Goal: Transaction & Acquisition: Purchase product/service

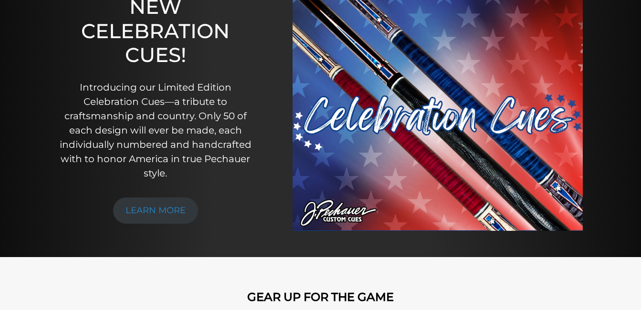
scroll to position [121, 0]
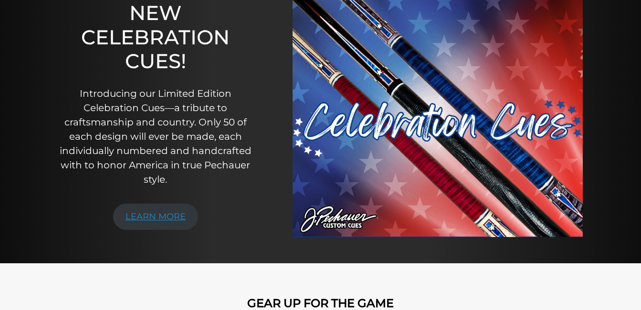
click at [150, 214] on link "LEARN MORE" at bounding box center [155, 217] width 85 height 26
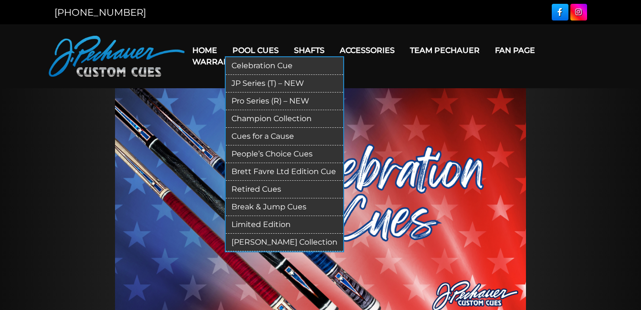
click at [251, 49] on link "Pool Cues" at bounding box center [256, 50] width 62 height 24
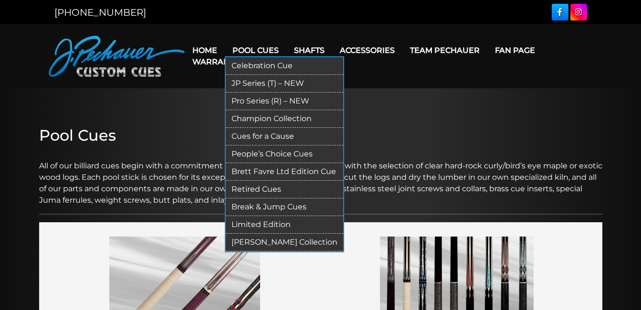
click at [250, 47] on link "Pool Cues" at bounding box center [256, 50] width 62 height 24
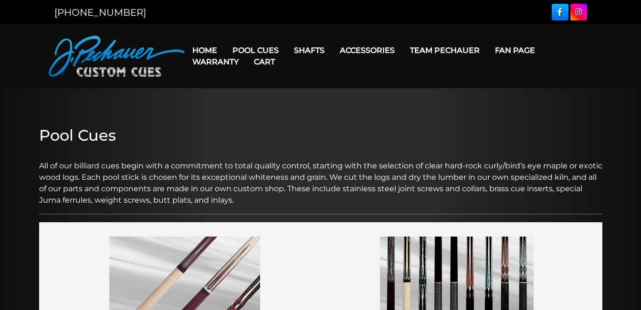
click at [248, 50] on link "Cart" at bounding box center [264, 62] width 36 height 24
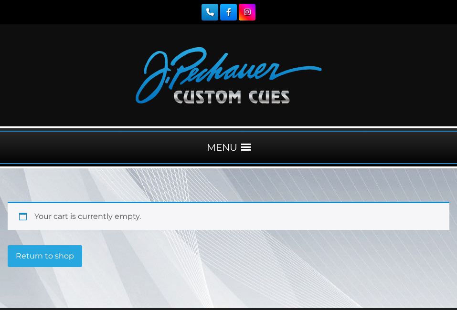
click at [239, 95] on img at bounding box center [229, 75] width 186 height 56
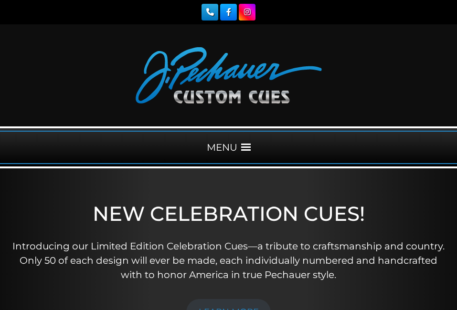
click at [222, 146] on div "MENU" at bounding box center [228, 147] width 457 height 33
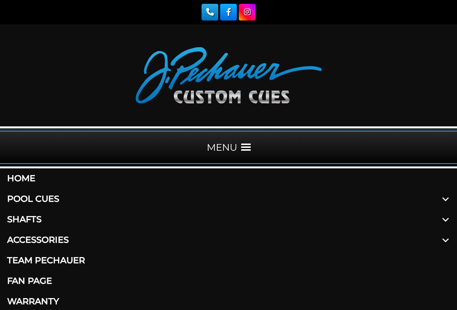
click at [42, 201] on link "Pool Cues" at bounding box center [228, 199] width 457 height 21
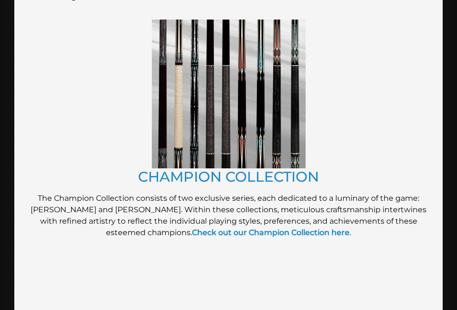
scroll to position [533, 0]
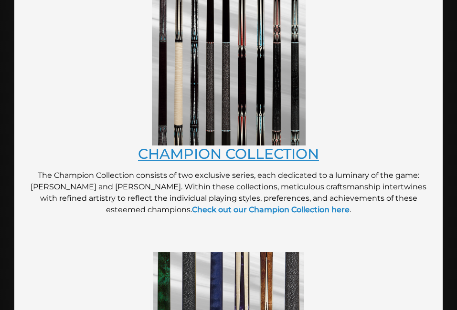
click at [193, 152] on link "CHAMPION COLLECTION" at bounding box center [228, 153] width 181 height 17
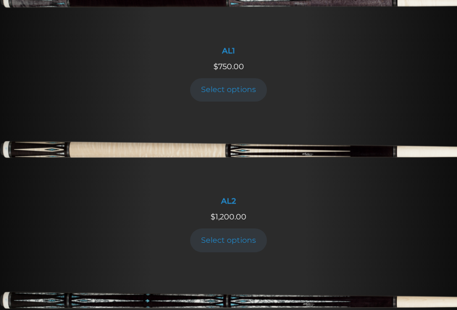
scroll to position [539, 0]
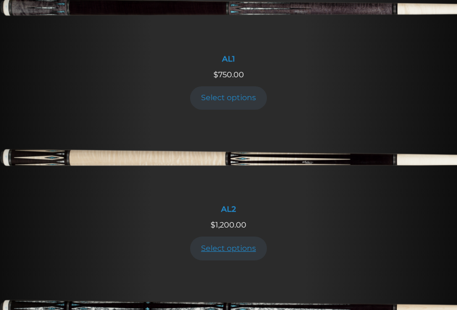
click at [220, 247] on link "Select options" at bounding box center [228, 248] width 77 height 23
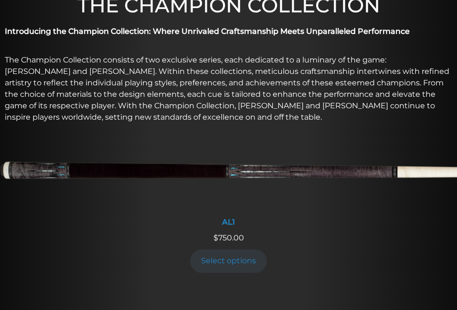
scroll to position [371, 0]
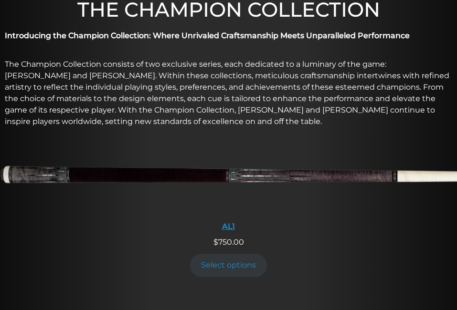
click at [243, 176] on img at bounding box center [228, 178] width 457 height 76
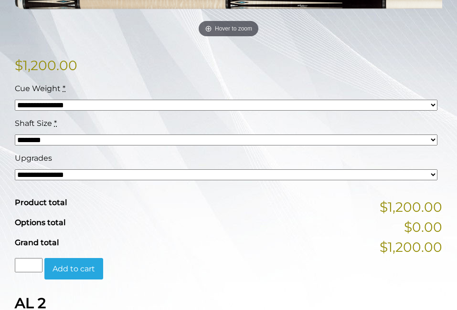
scroll to position [254, 0]
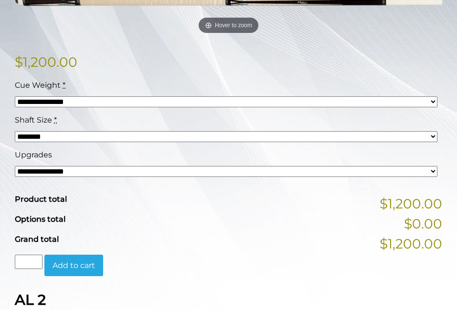
click at [41, 135] on select "******** ******** ******* ********" at bounding box center [226, 136] width 423 height 11
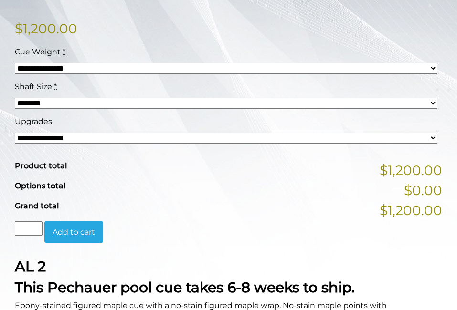
scroll to position [309, 0]
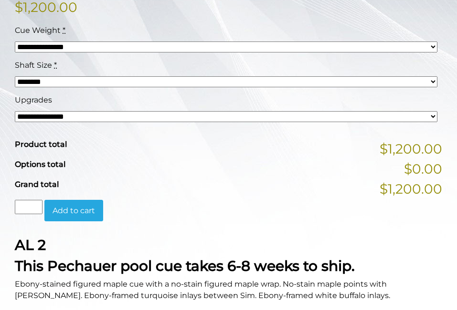
click at [50, 116] on select "**********" at bounding box center [226, 116] width 423 height 11
click at [15, 111] on select "**********" at bounding box center [226, 116] width 423 height 11
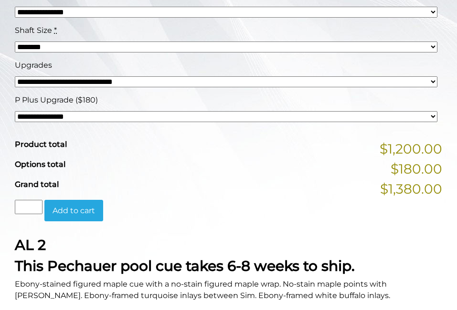
click at [53, 80] on select "**********" at bounding box center [226, 81] width 423 height 11
select select "*****"
click at [15, 76] on select "**********" at bounding box center [226, 81] width 423 height 11
click at [0, 0] on select "**********" at bounding box center [0, 0] width 0 height 0
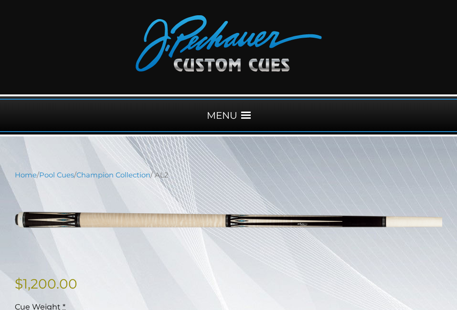
scroll to position [0, 0]
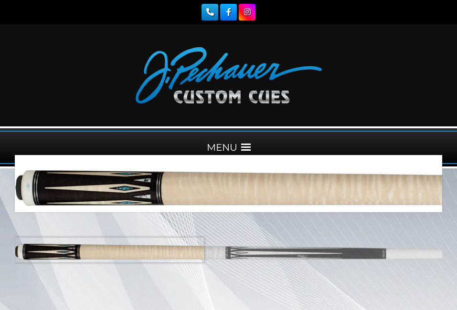
click at [73, 250] on img at bounding box center [228, 255] width 427 height 71
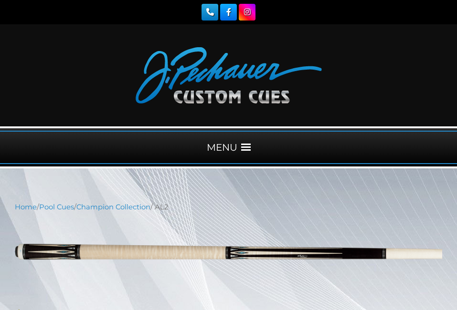
drag, startPoint x: 73, startPoint y: 250, endPoint x: 132, endPoint y: 201, distance: 76.3
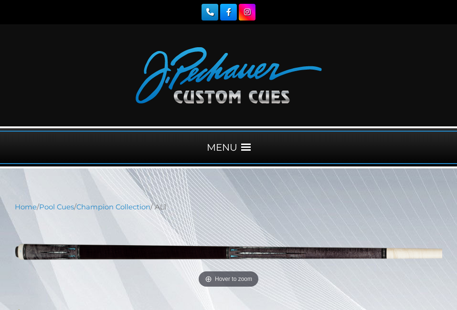
click at [231, 151] on div "MENU" at bounding box center [228, 147] width 457 height 33
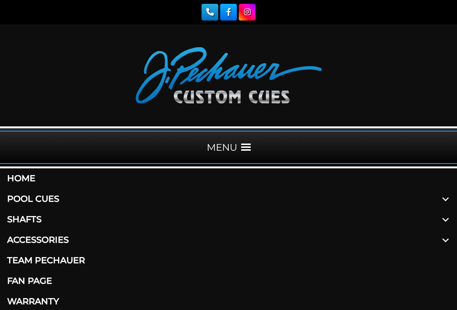
click at [47, 199] on link "Pool Cues" at bounding box center [228, 199] width 457 height 21
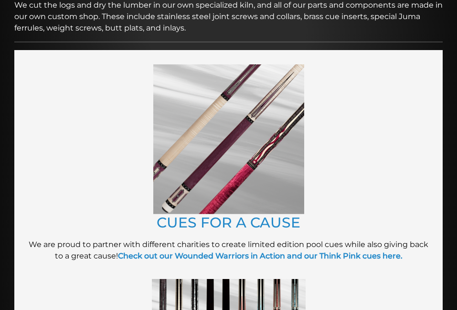
scroll to position [255, 0]
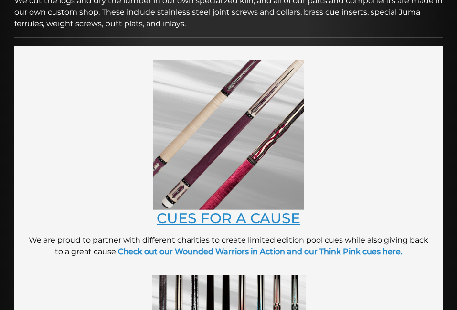
click at [225, 214] on link "CUES FOR A CAUSE" at bounding box center [229, 218] width 144 height 17
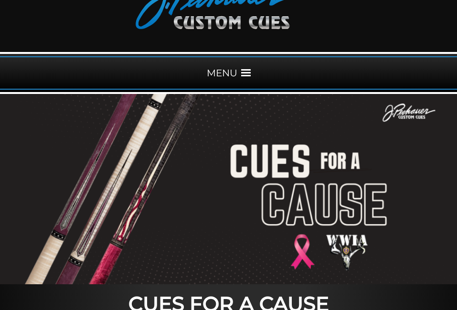
scroll to position [58, 0]
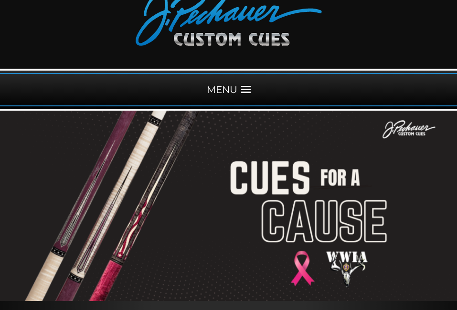
click at [221, 91] on div "MENU" at bounding box center [228, 89] width 457 height 33
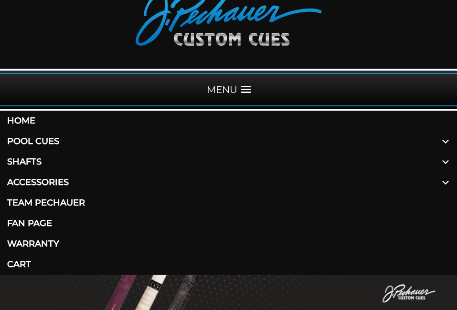
click at [48, 139] on link "Pool Cues" at bounding box center [228, 141] width 457 height 21
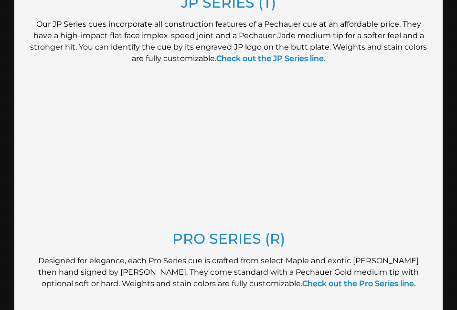
scroll to position [932, 0]
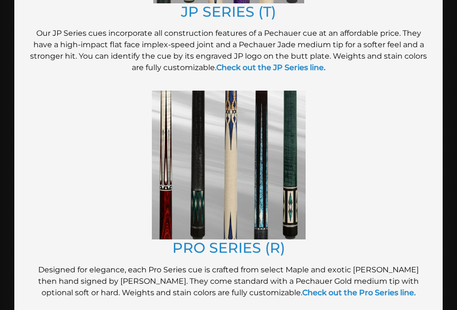
click at [232, 230] on img at bounding box center [229, 165] width 154 height 149
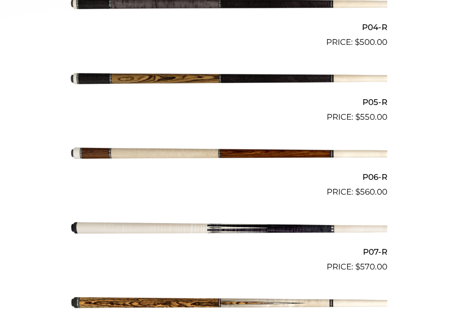
scroll to position [617, 0]
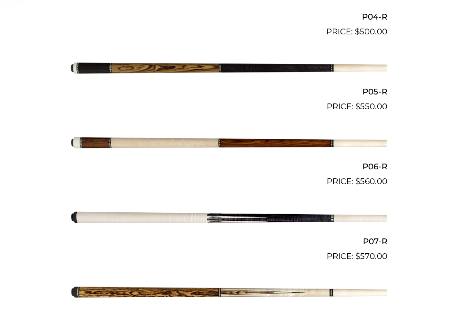
click at [240, 220] on img at bounding box center [228, 218] width 317 height 53
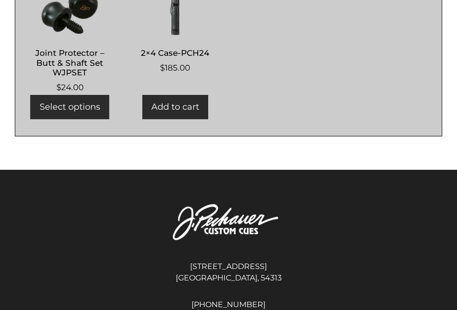
scroll to position [969, 0]
